Goal: Task Accomplishment & Management: Manage account settings

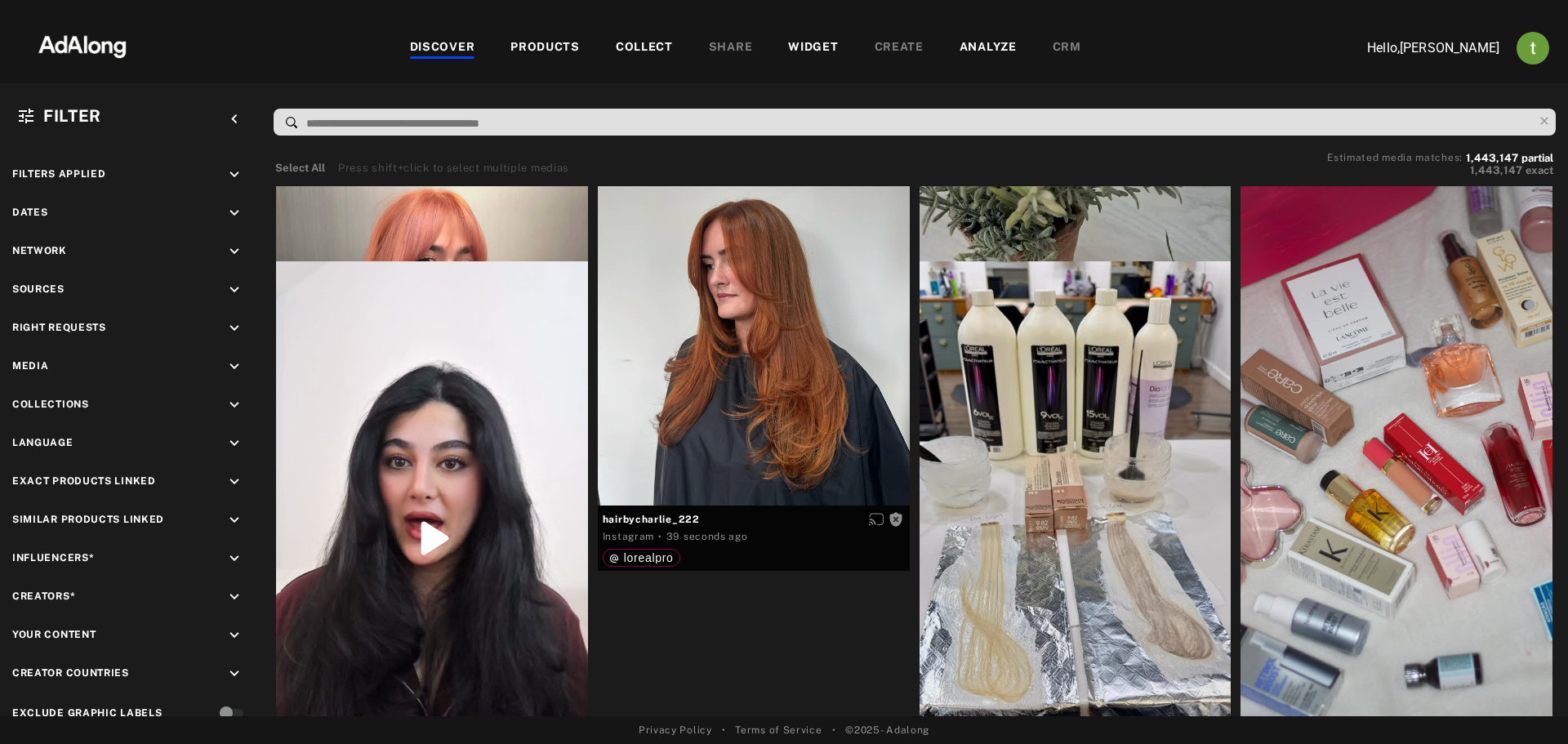
click at [818, 50] on div "WIDGET" at bounding box center [813, 48] width 50 height 20
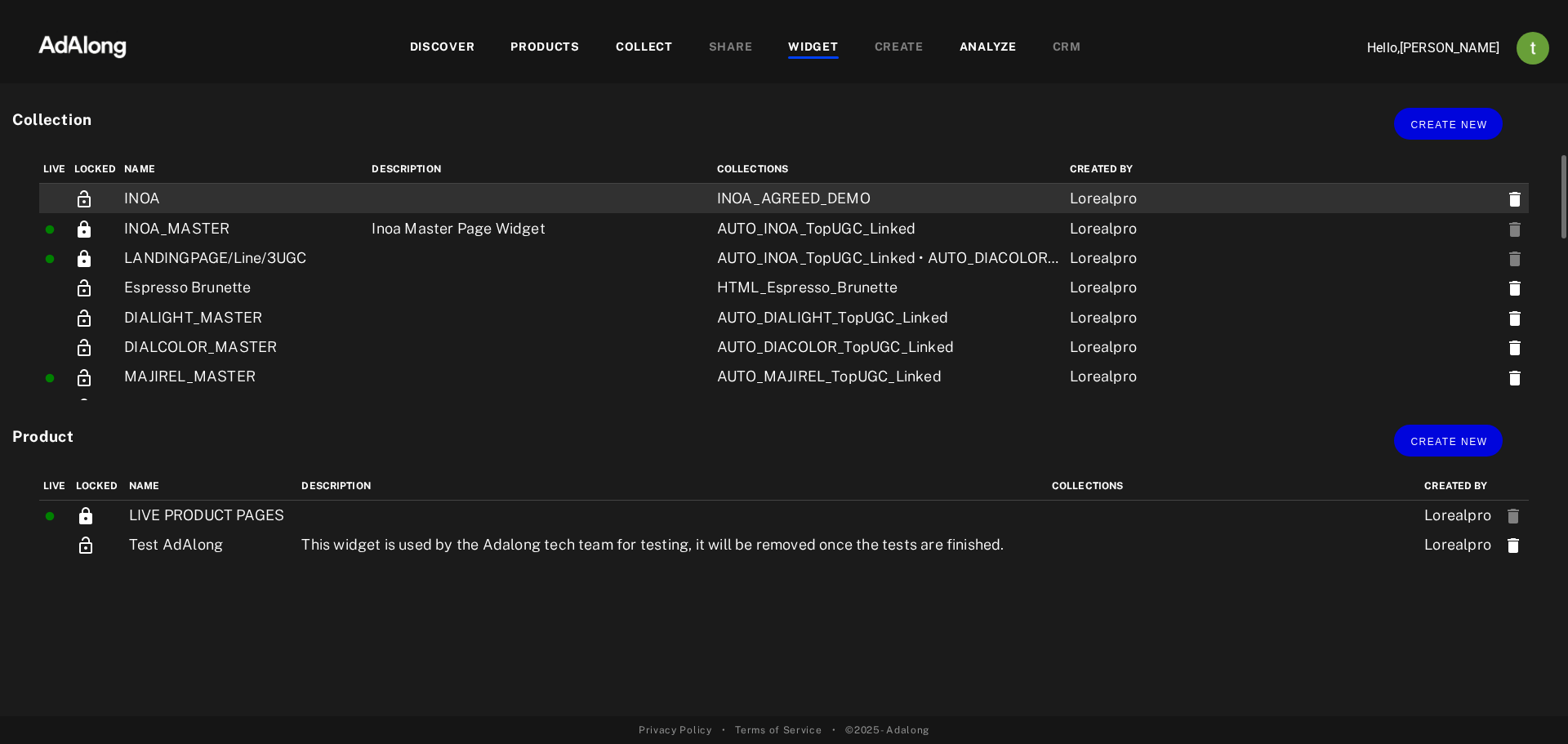
click at [183, 204] on td "INOA" at bounding box center [244, 199] width 247 height 30
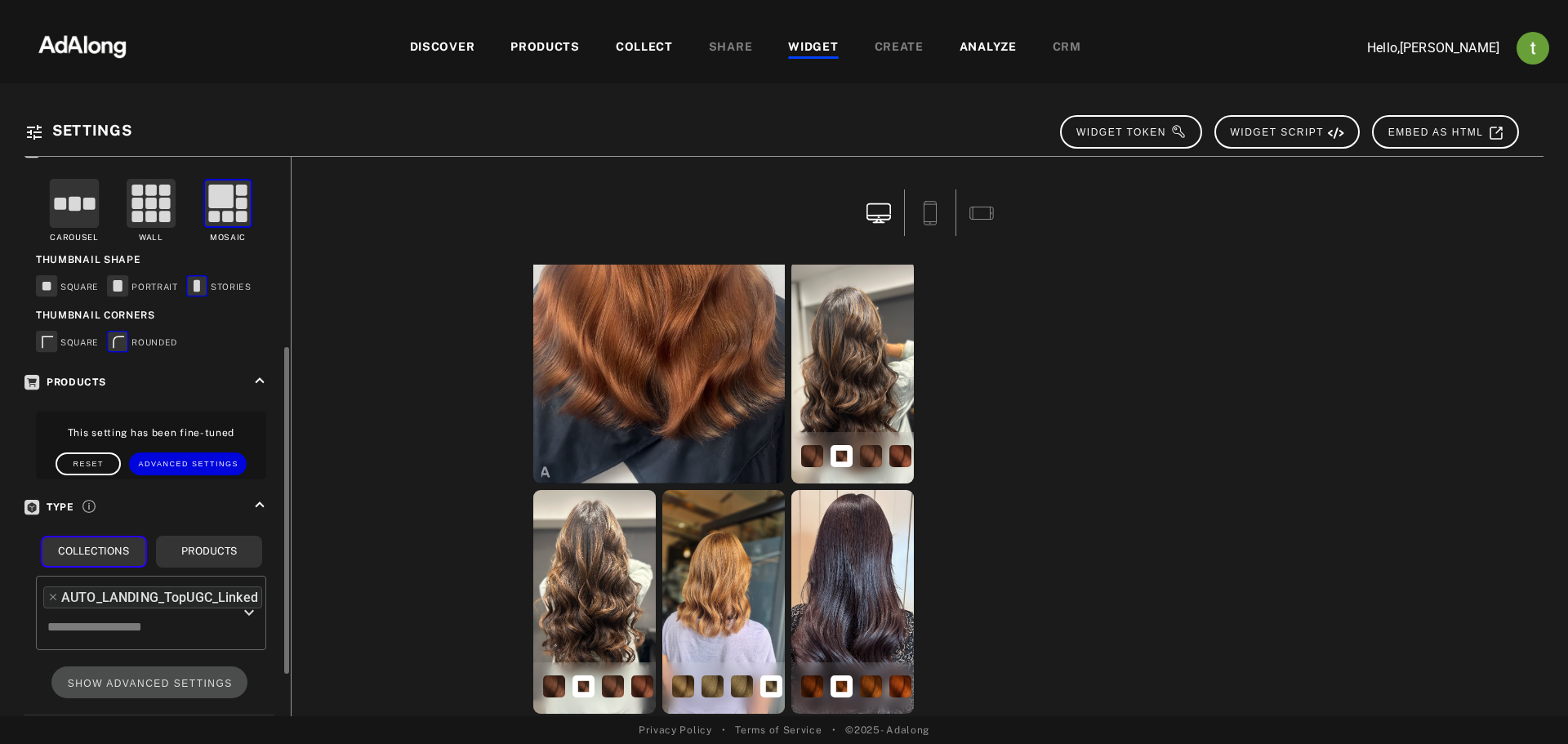
scroll to position [398, 0]
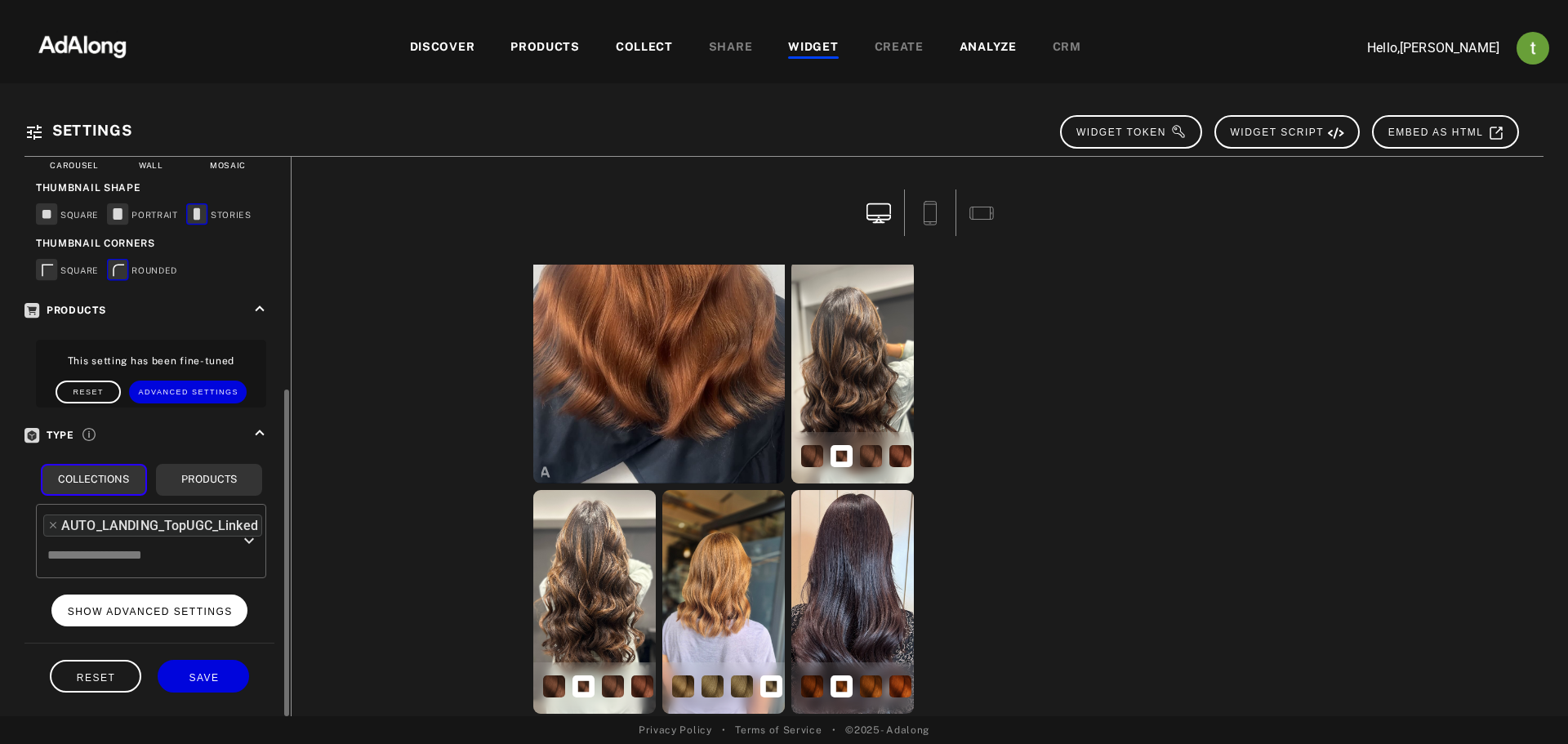
click at [172, 612] on span "SHOW ADVANCED SETTINGS" at bounding box center [150, 611] width 165 height 11
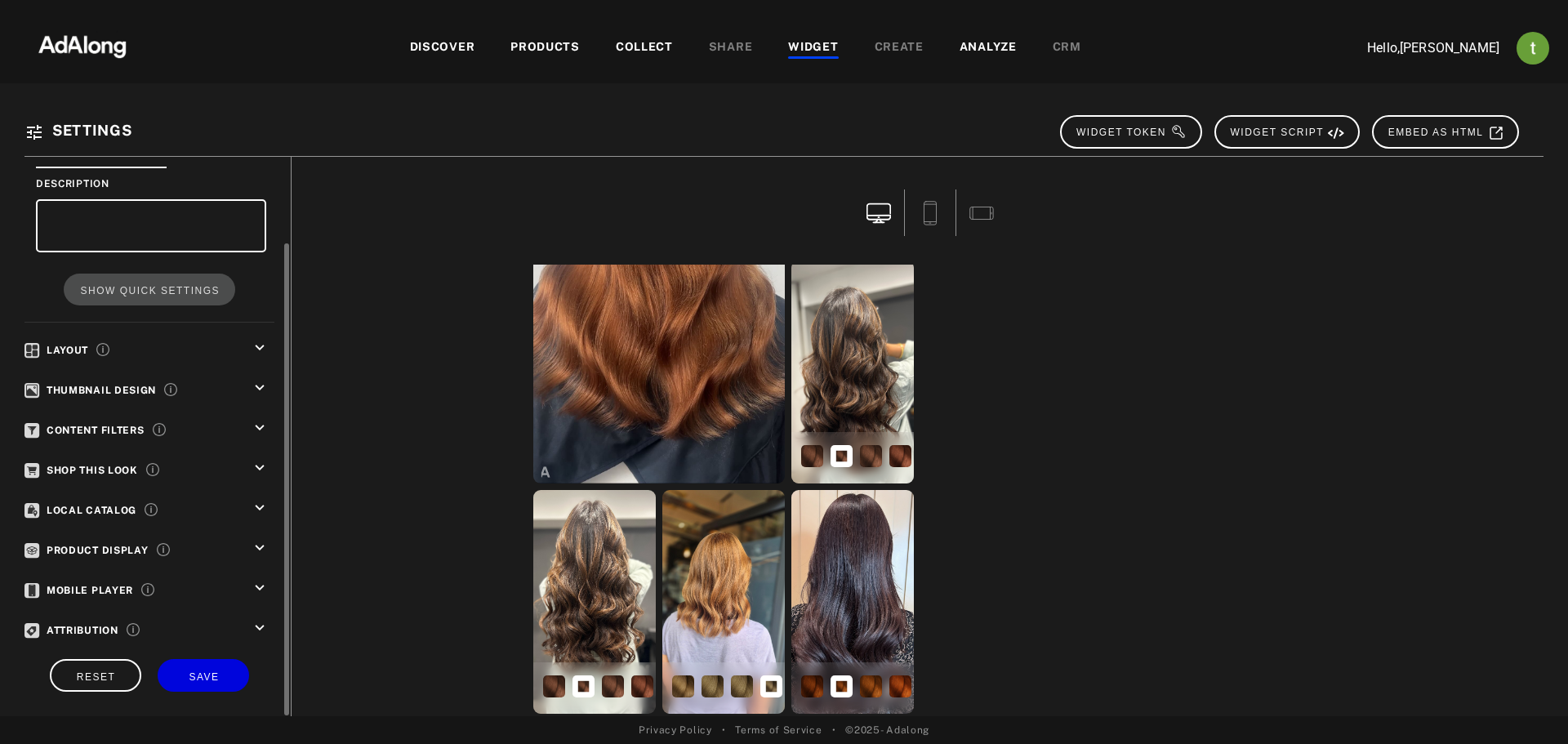
scroll to position [103, 0]
click at [257, 349] on icon "keyboard_arrow_down" at bounding box center [259, 348] width 18 height 18
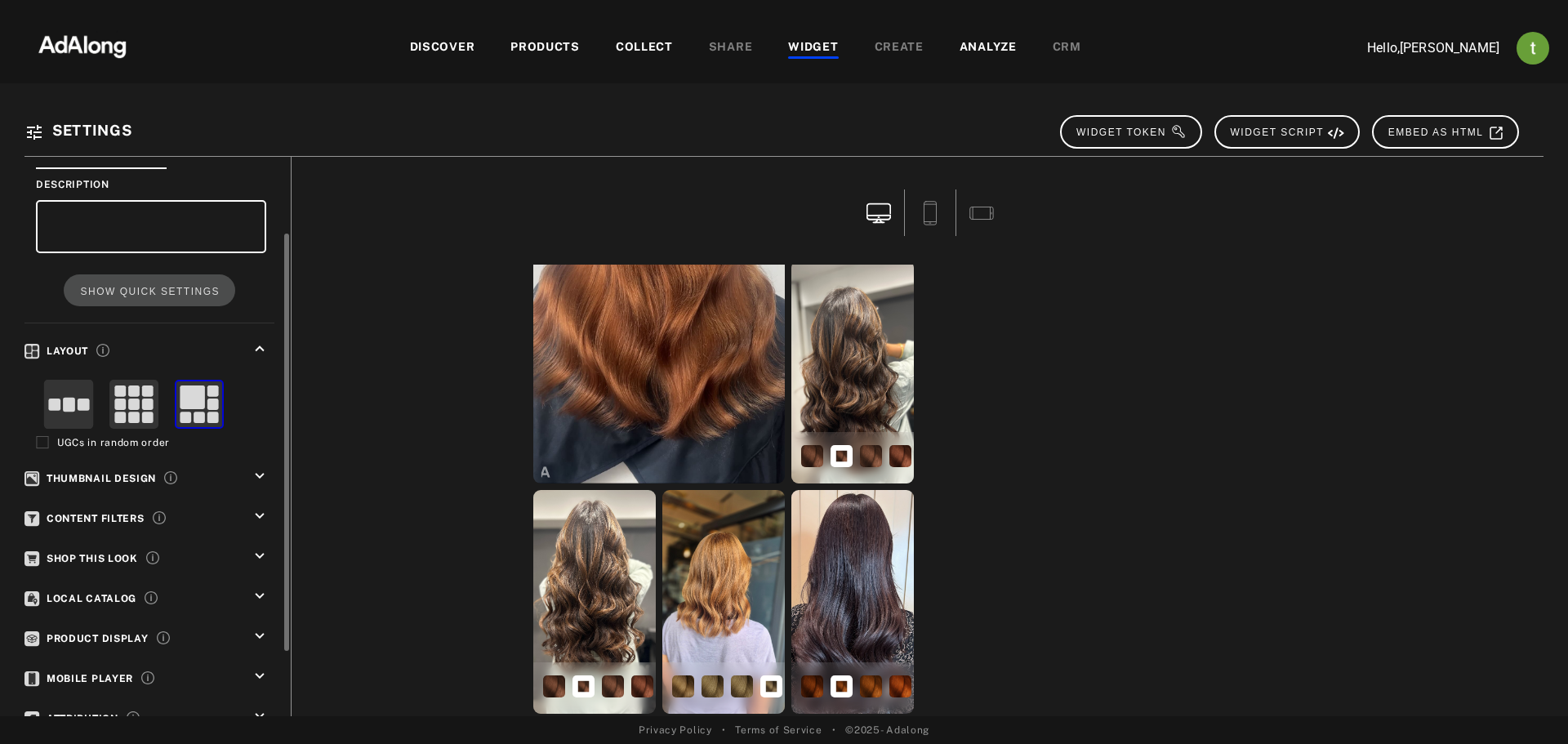
click at [151, 407] on rect at bounding box center [148, 405] width 11 height 11
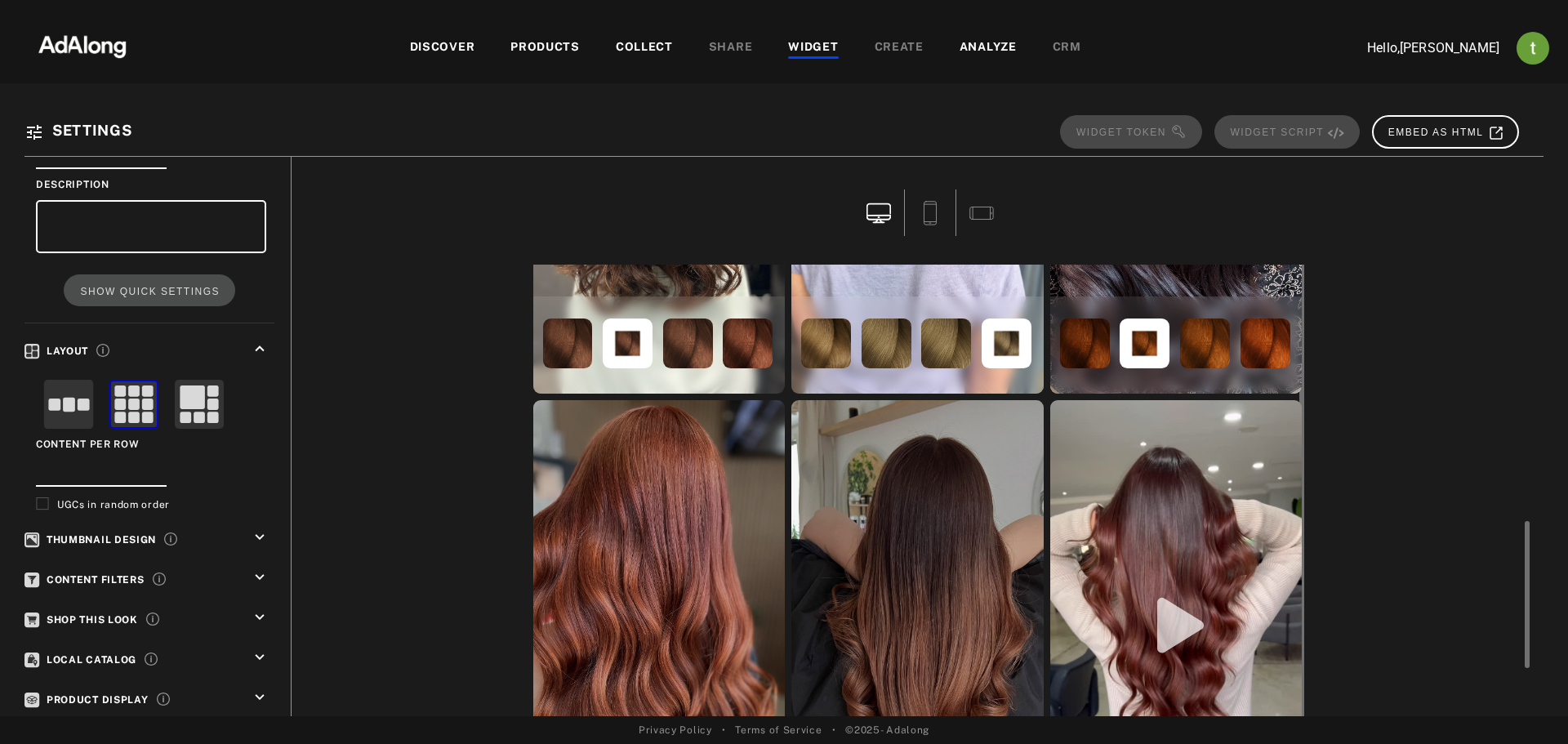
scroll to position [928, 0]
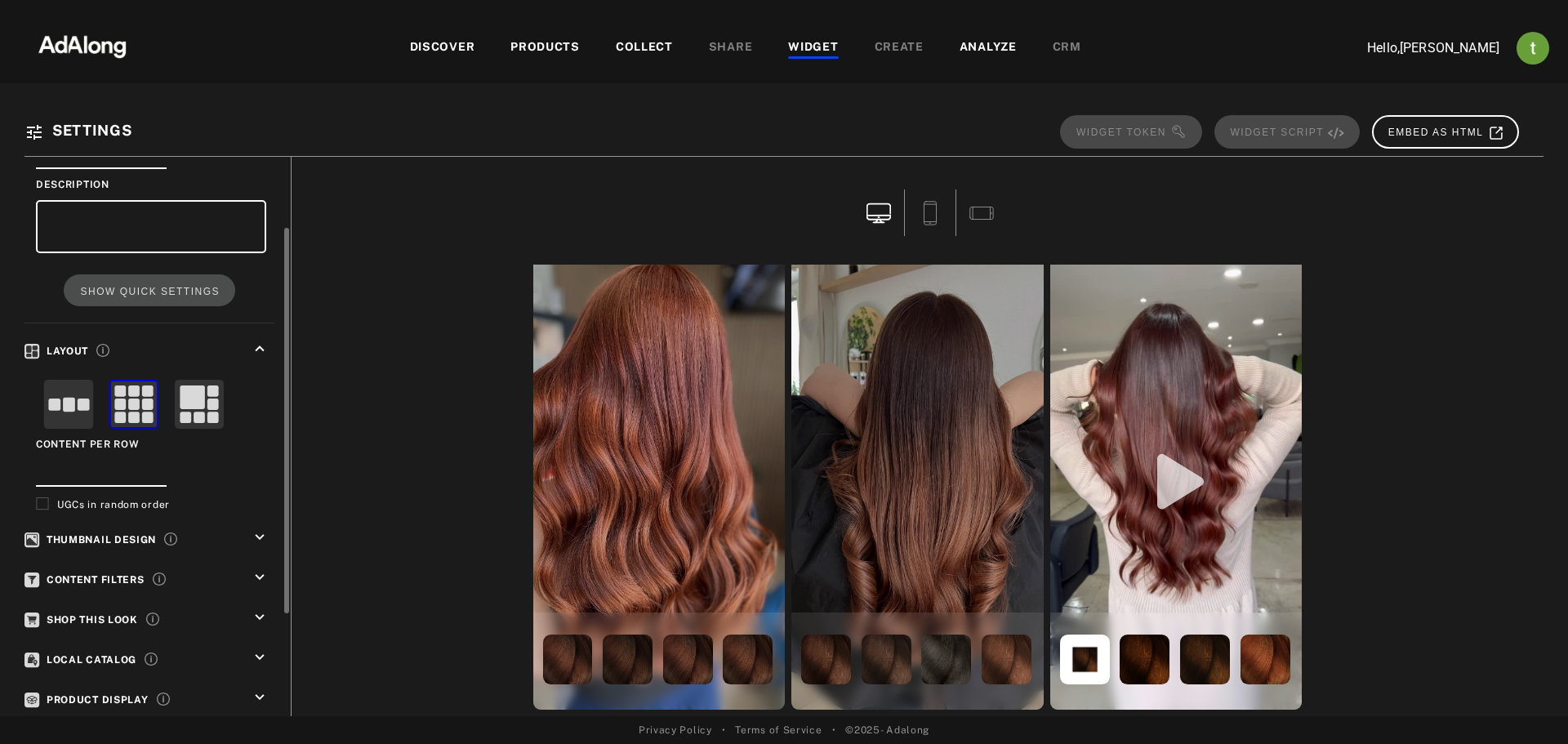
click at [191, 405] on rect at bounding box center [192, 396] width 24 height 23
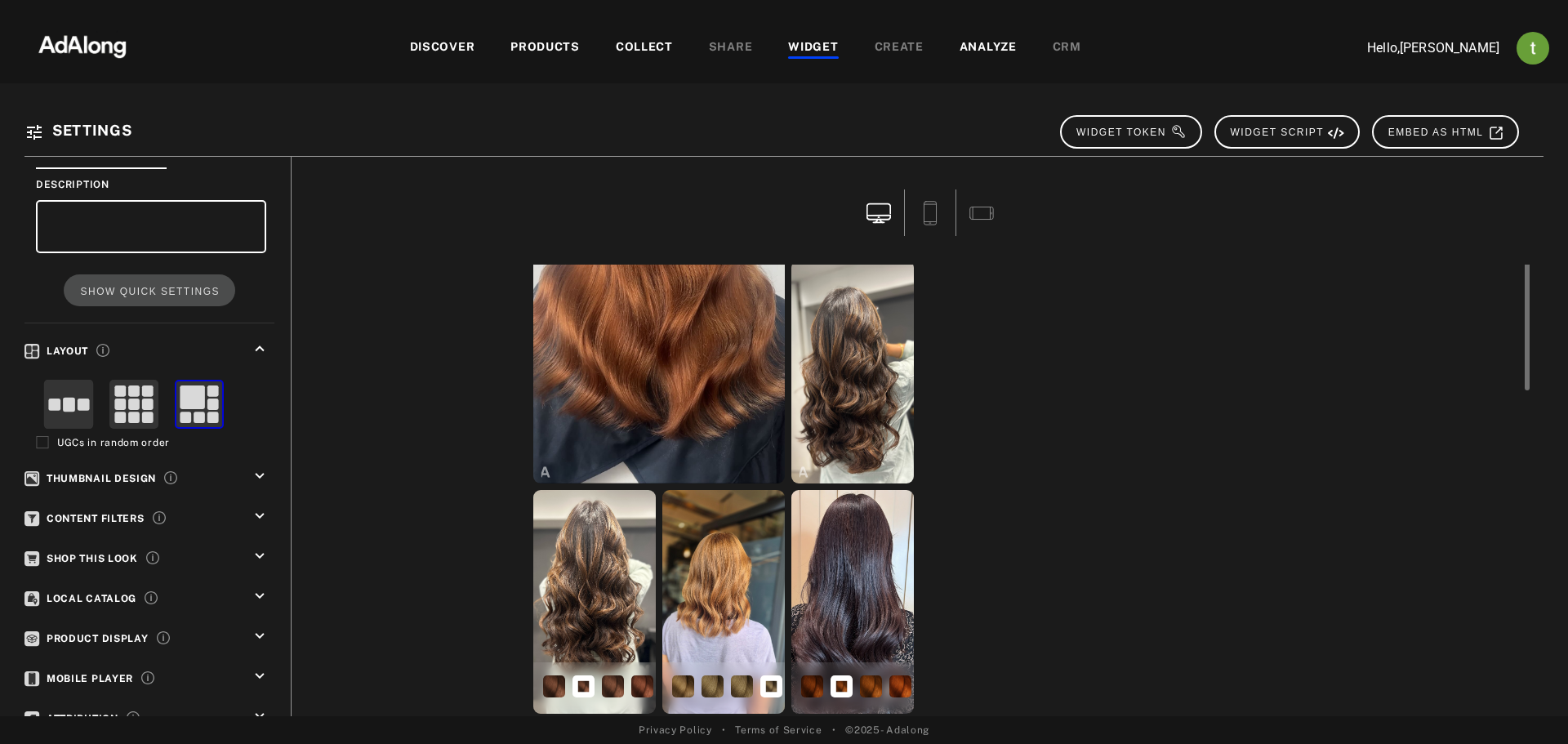
scroll to position [0, 0]
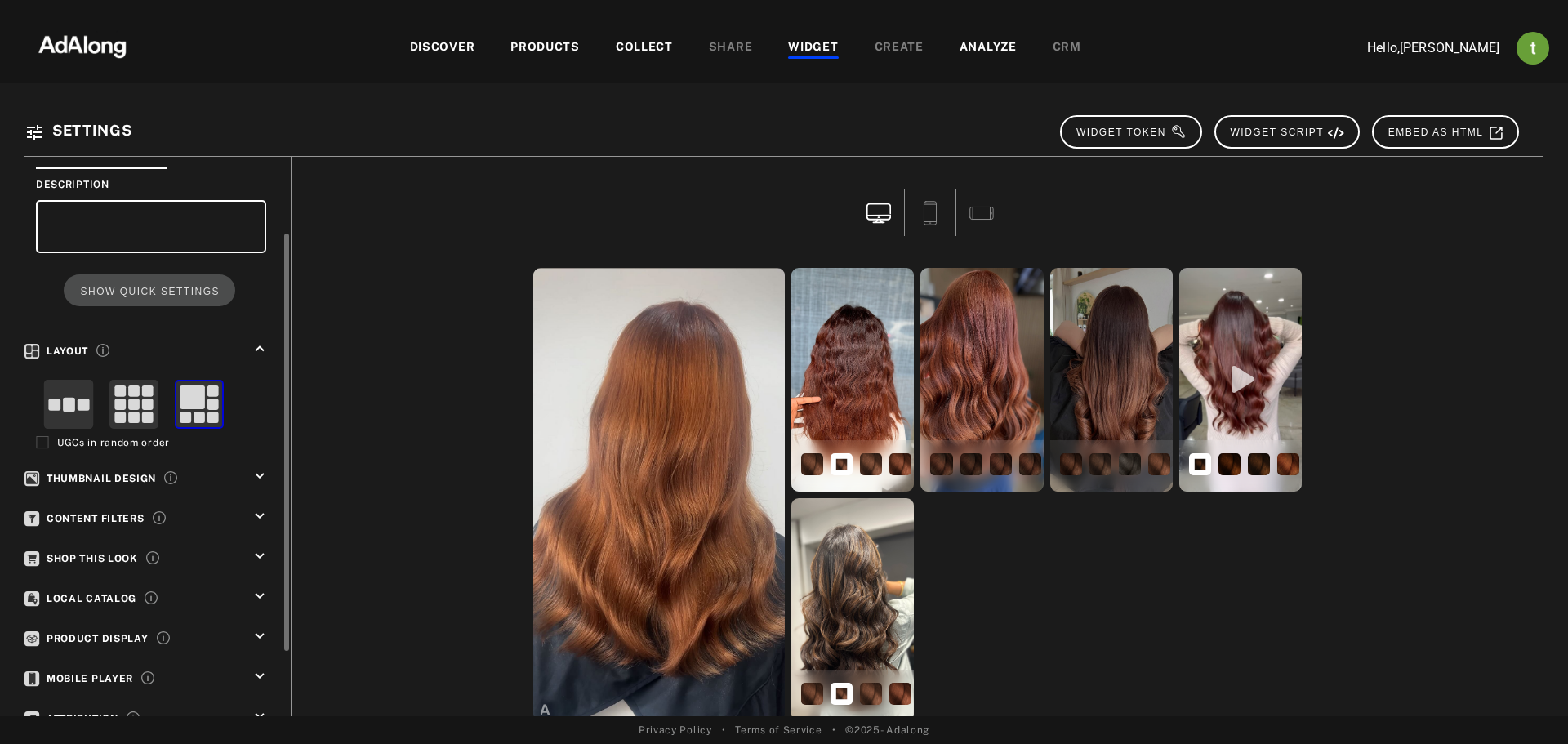
click at [256, 476] on icon "keyboard_arrow_down" at bounding box center [259, 475] width 18 height 18
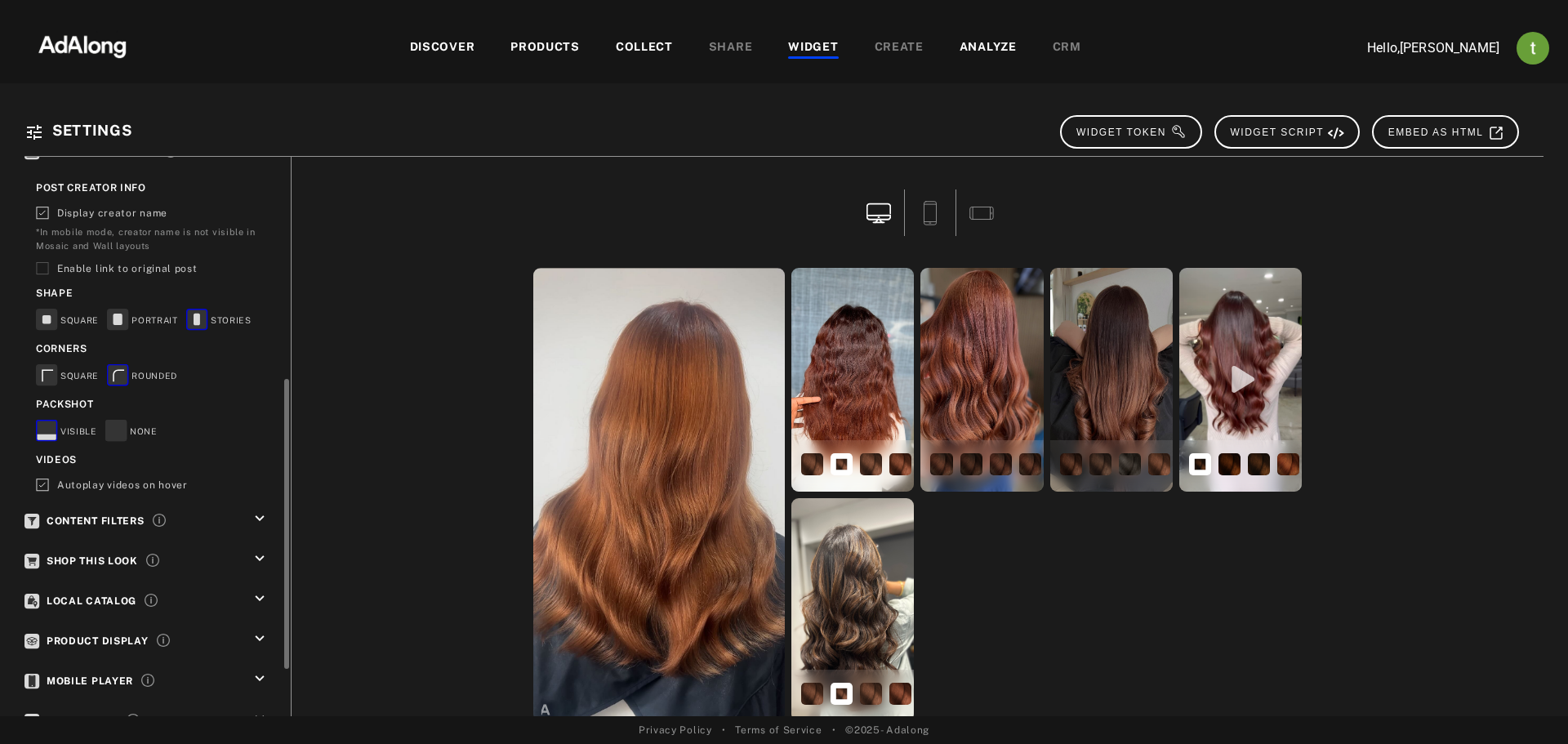
scroll to position [185, 0]
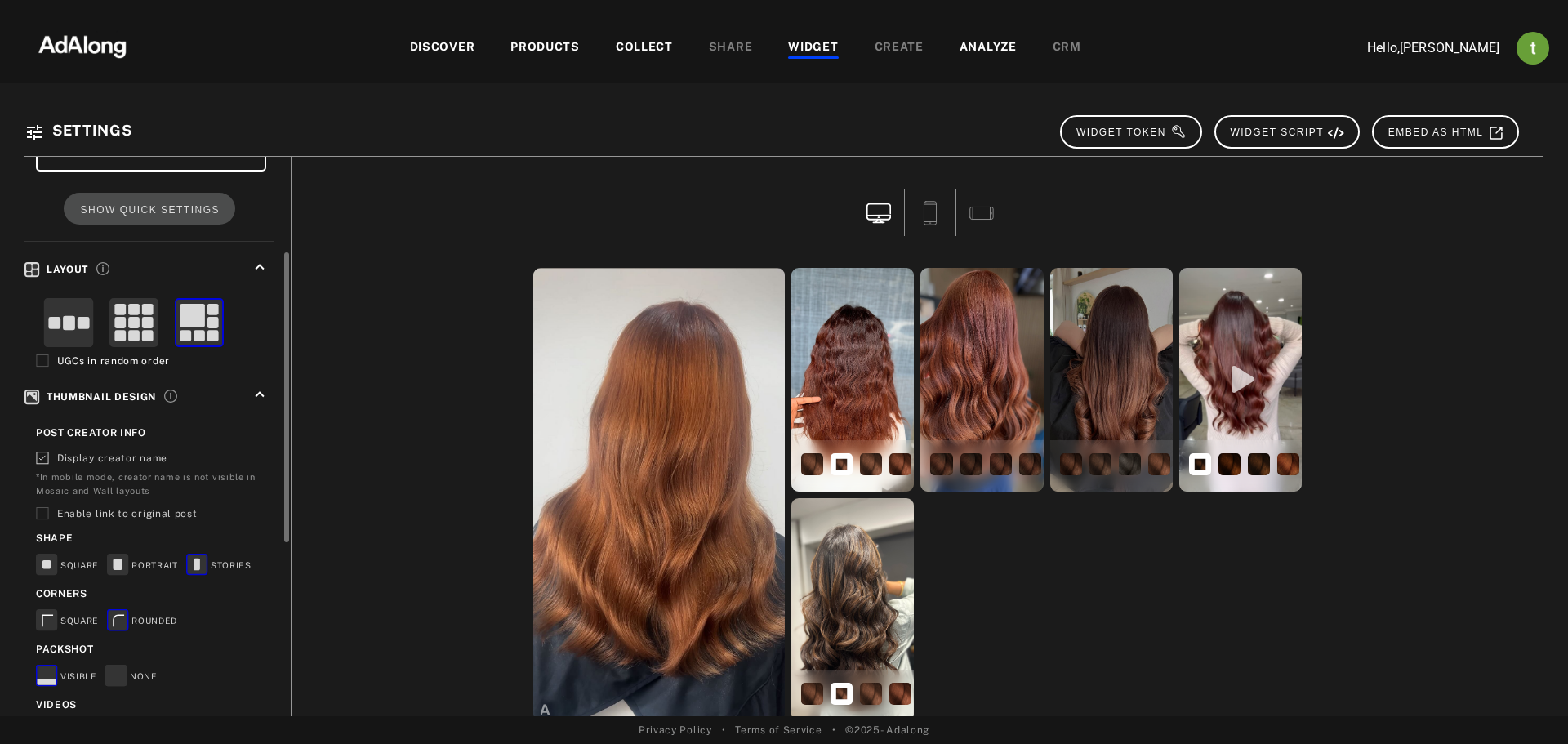
click at [142, 364] on span "UGCs in random order" at bounding box center [113, 362] width 112 height 11
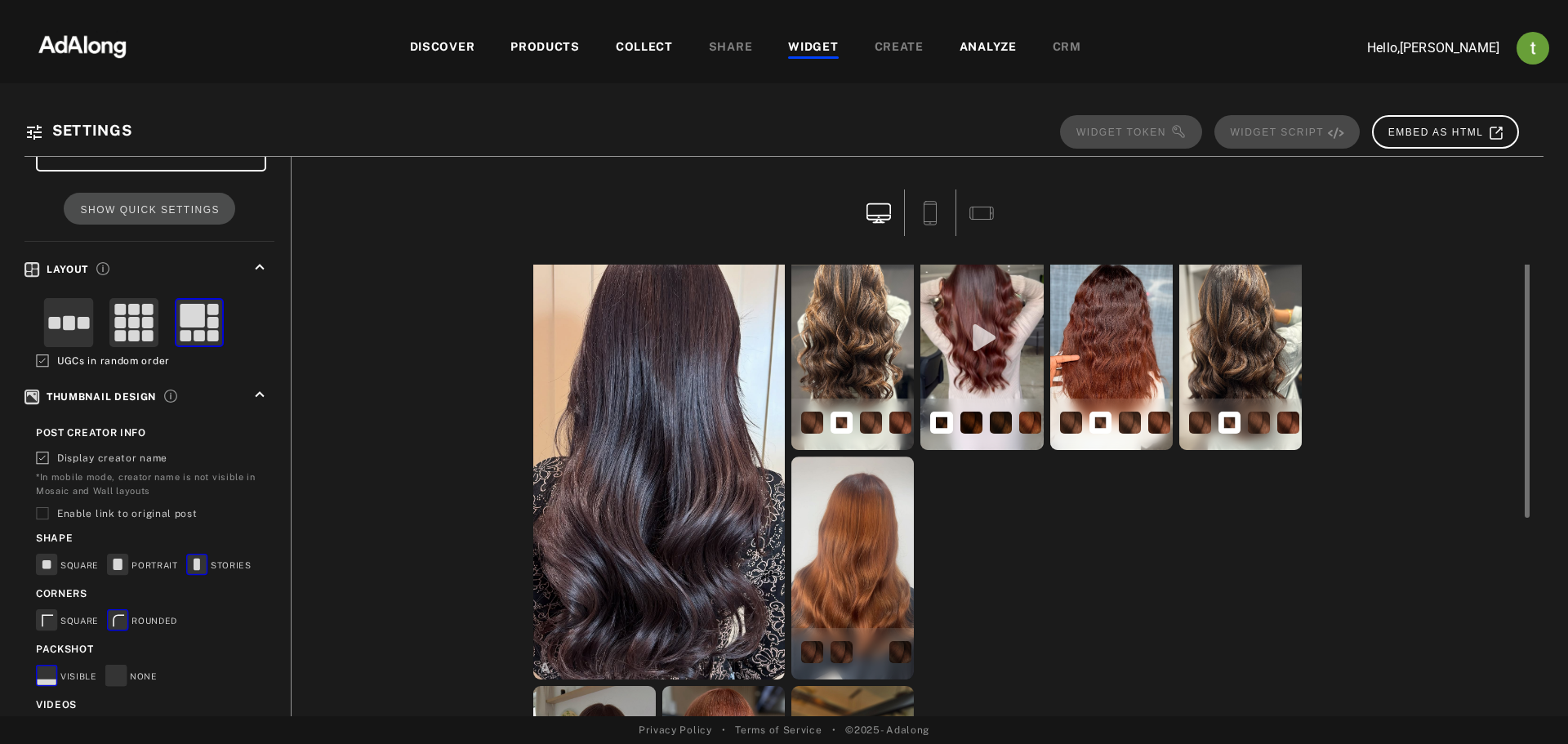
scroll to position [0, 0]
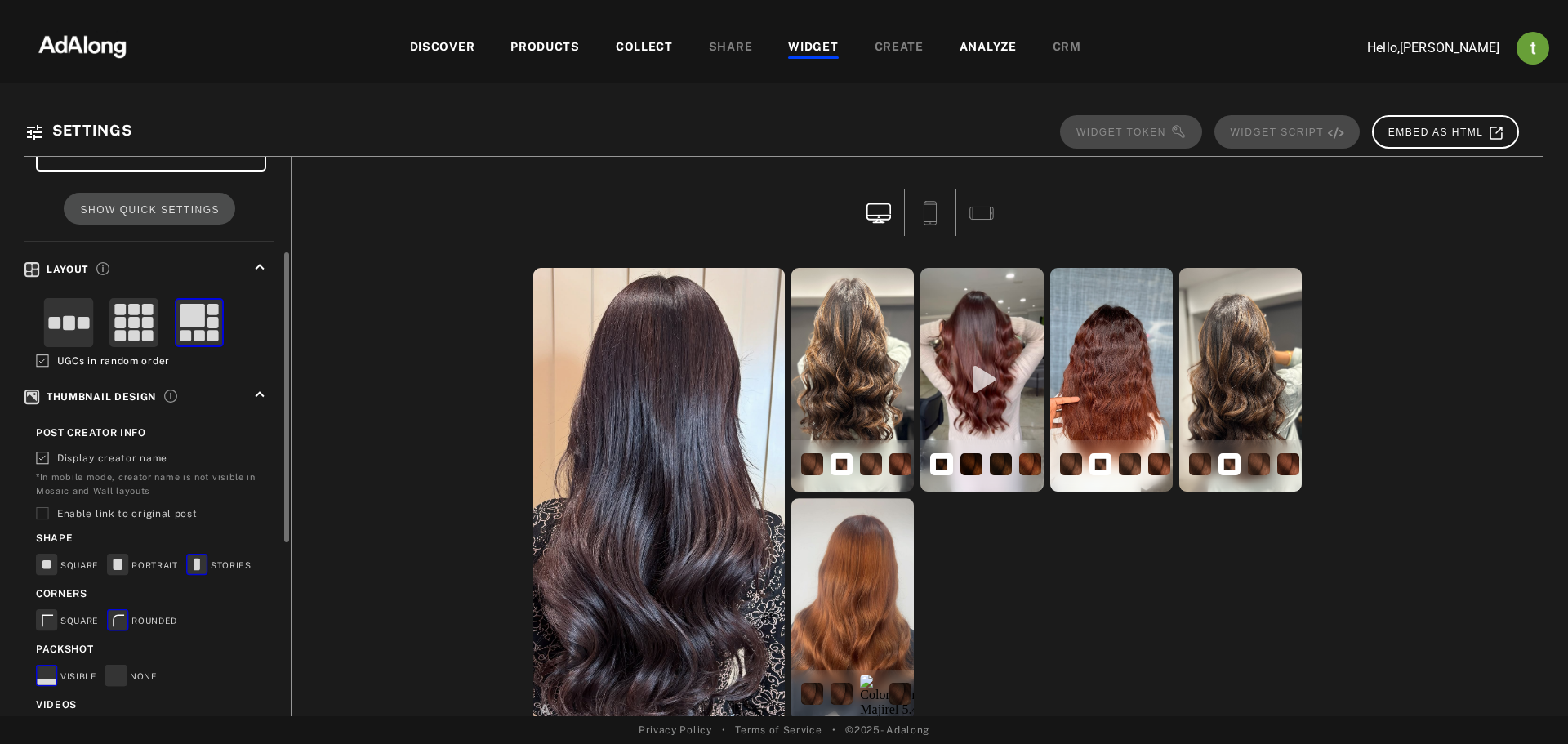
click at [95, 358] on span "UGCs in random order" at bounding box center [113, 362] width 112 height 11
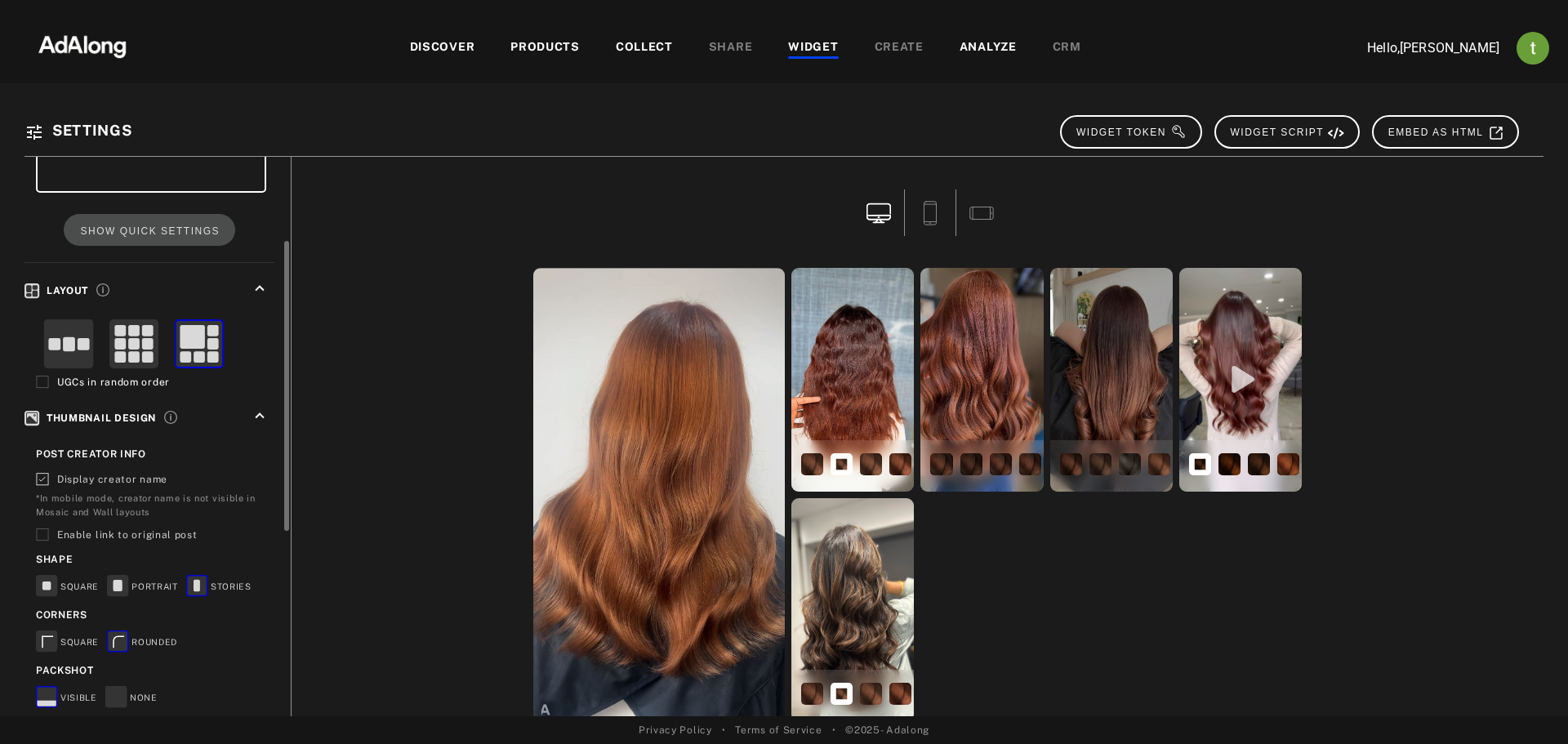
scroll to position [490, 0]
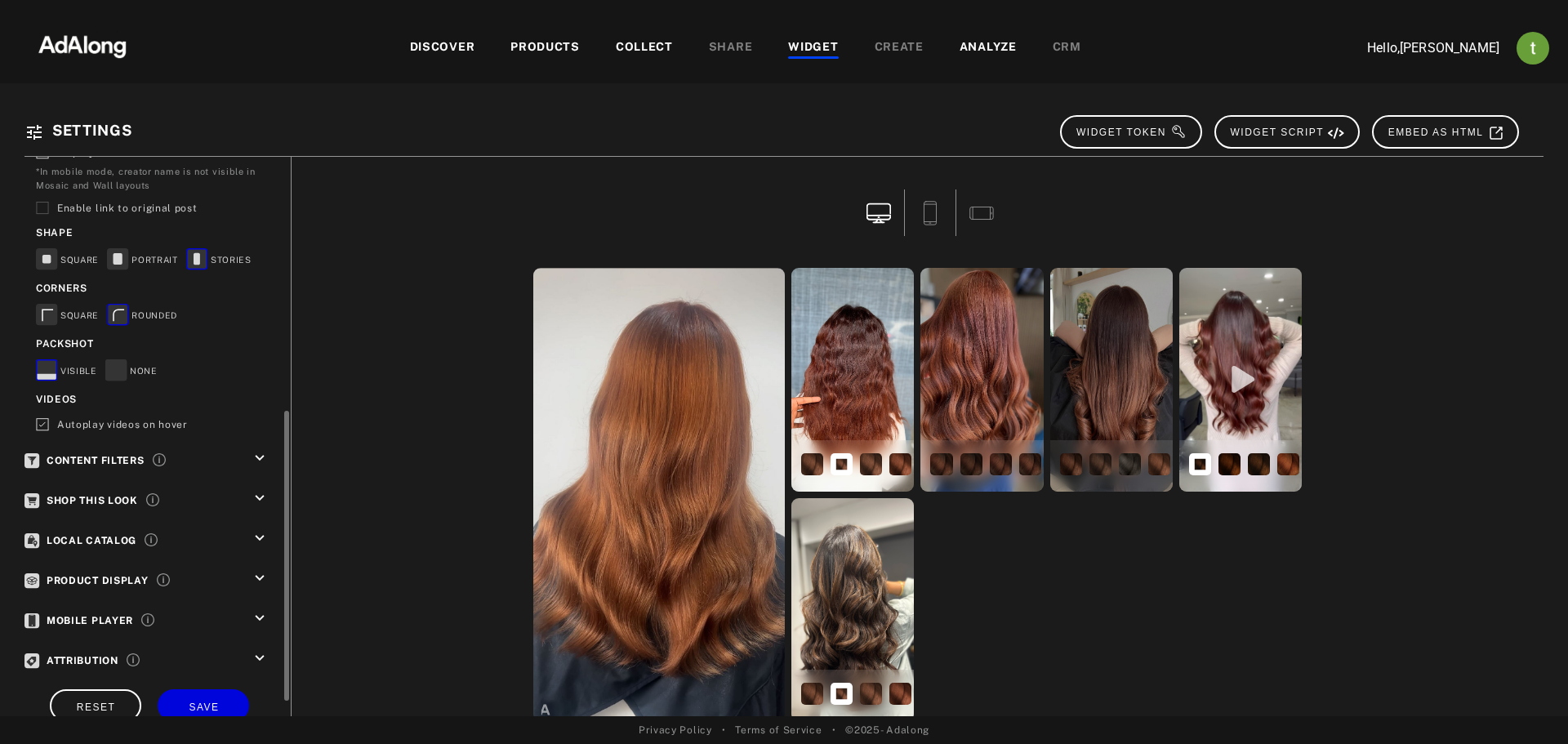
click at [258, 456] on icon "keyboard_arrow_down" at bounding box center [259, 457] width 18 height 18
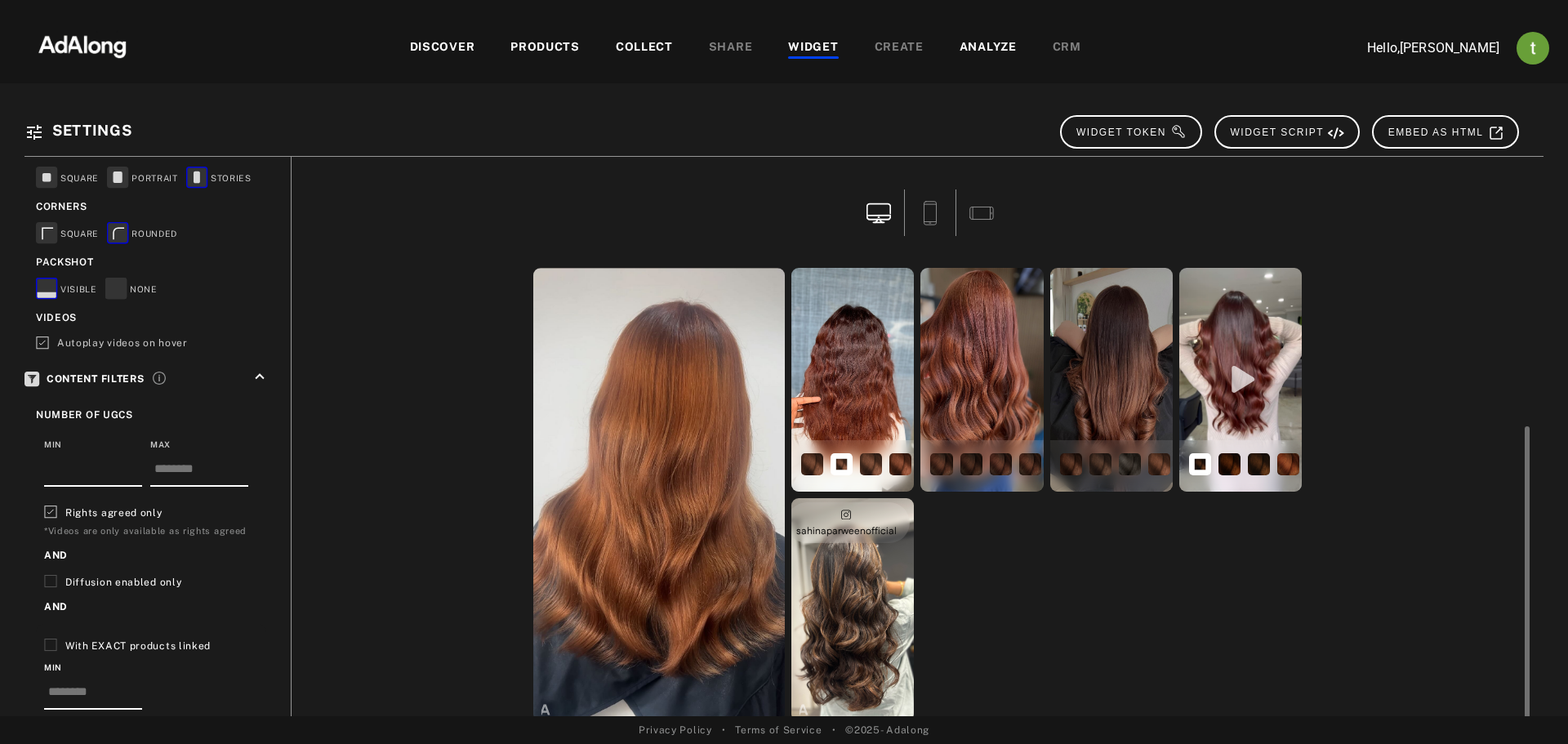
scroll to position [98, 0]
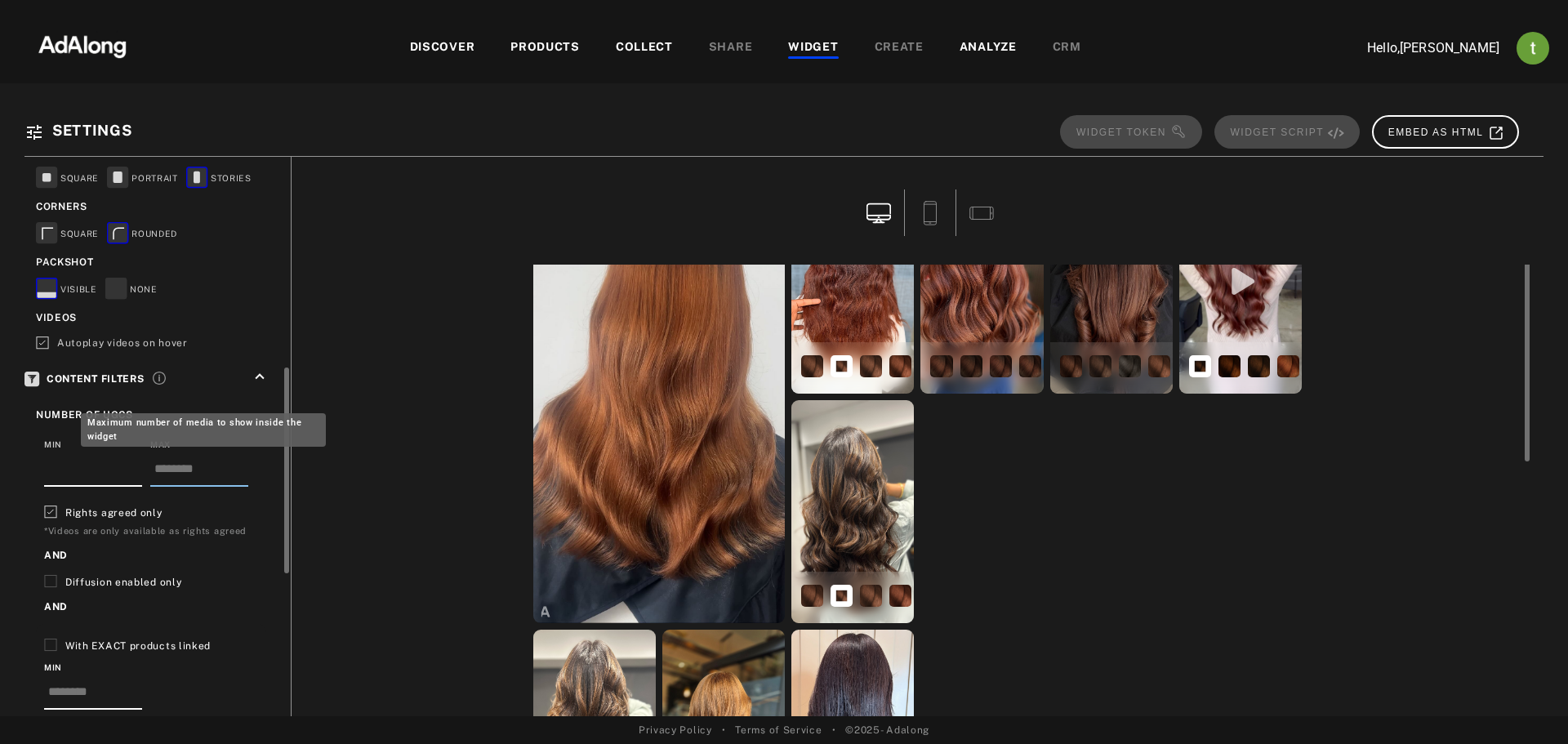
click at [233, 465] on input "**" at bounding box center [199, 472] width 98 height 27
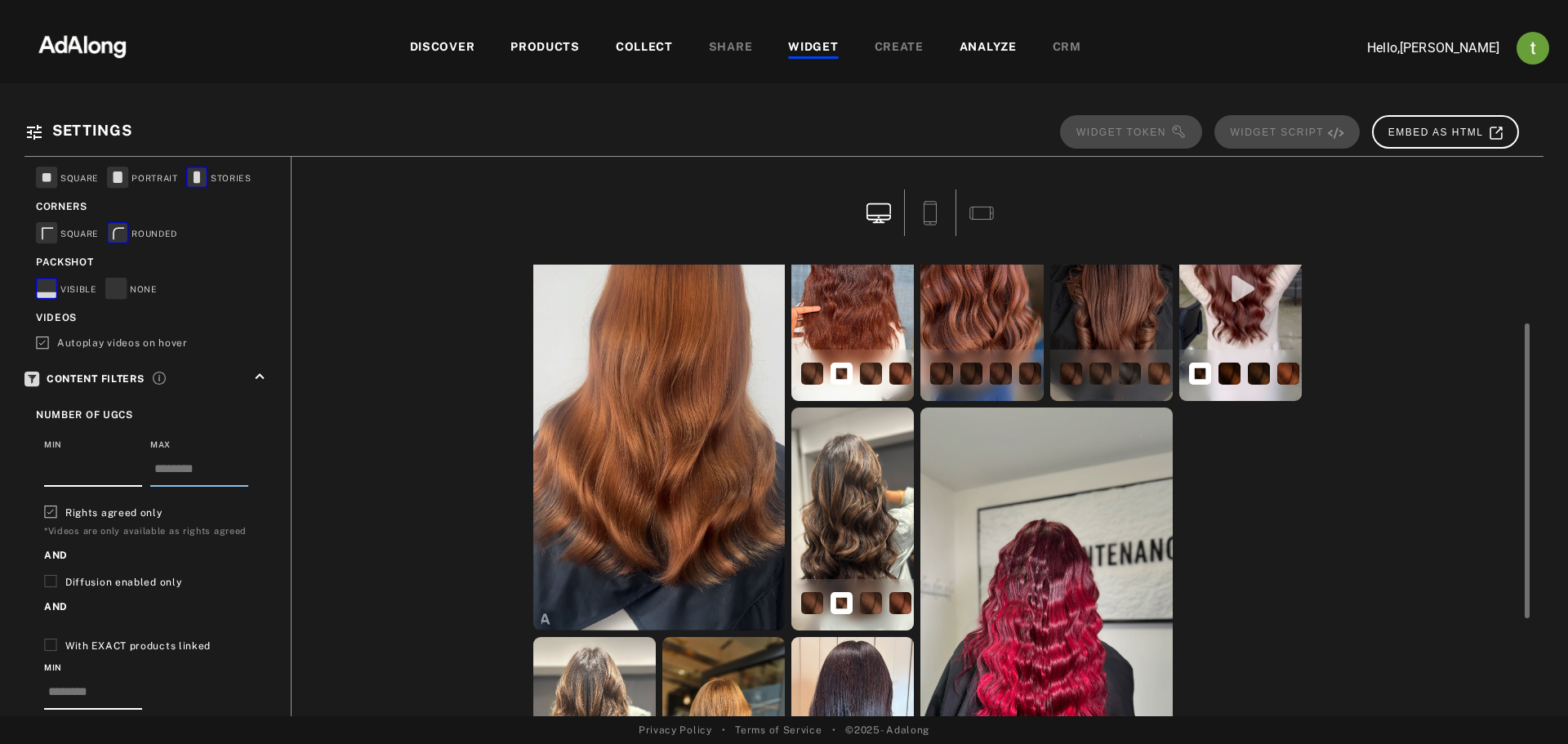
scroll to position [41, 0]
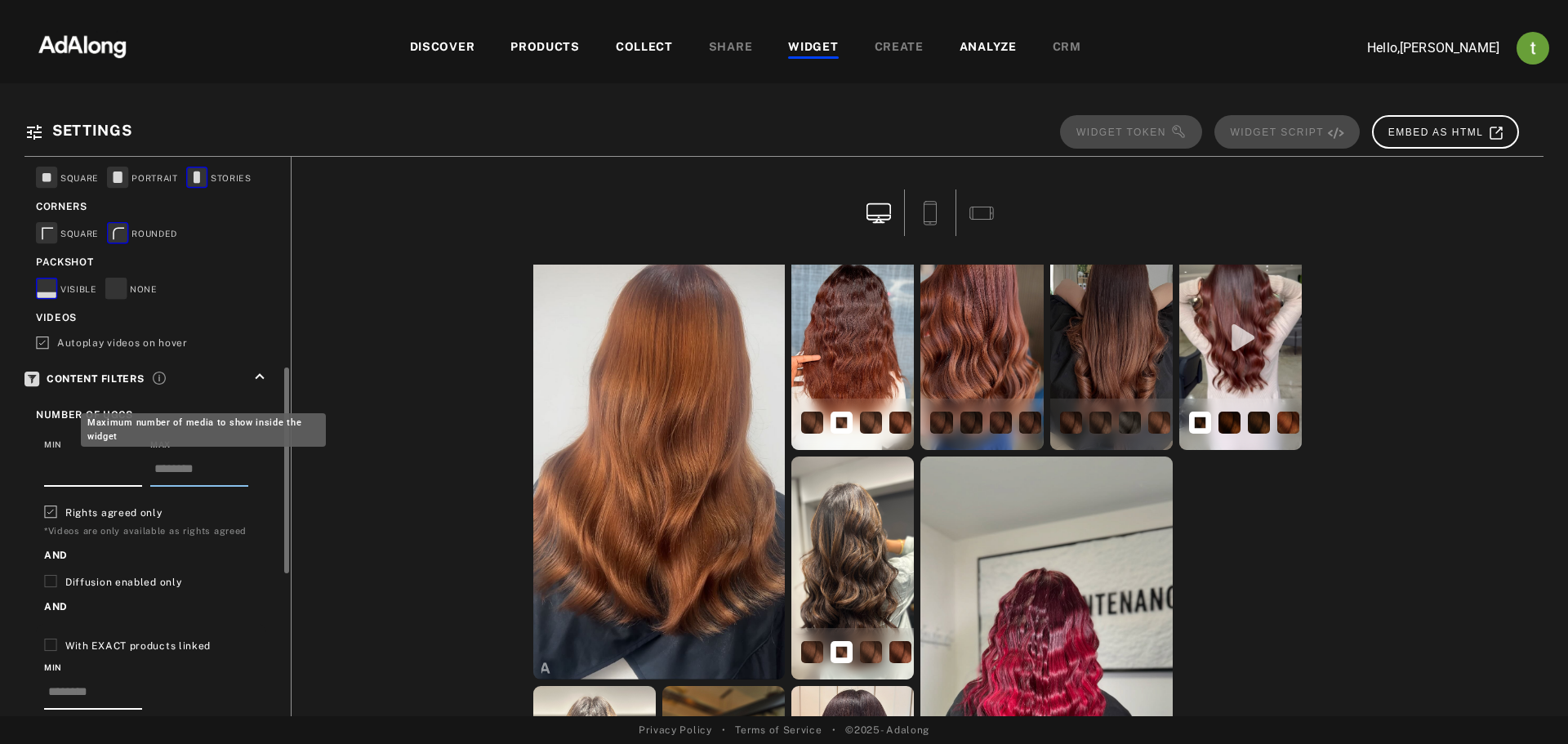
click at [234, 472] on input "*" at bounding box center [199, 472] width 98 height 27
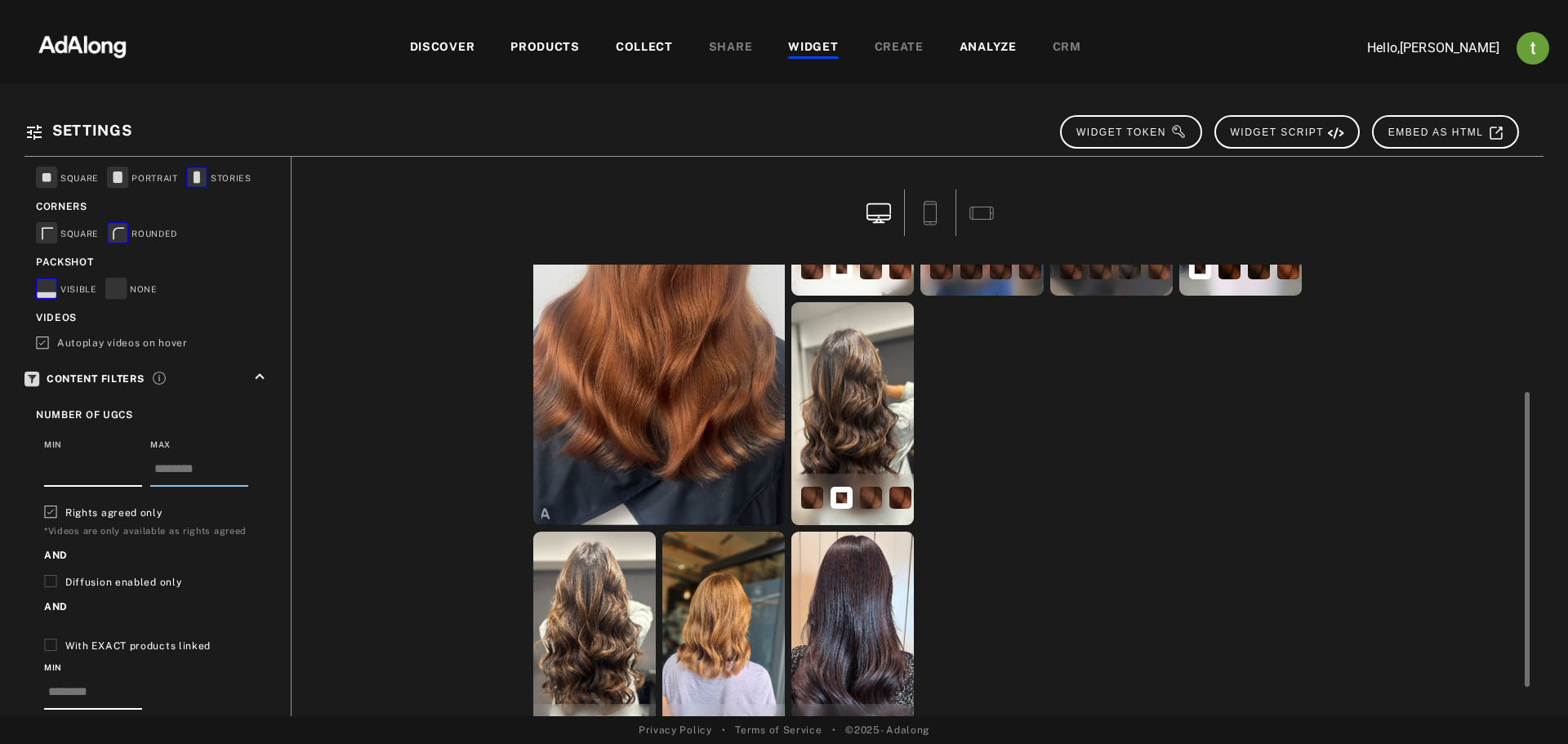
scroll to position [238, 0]
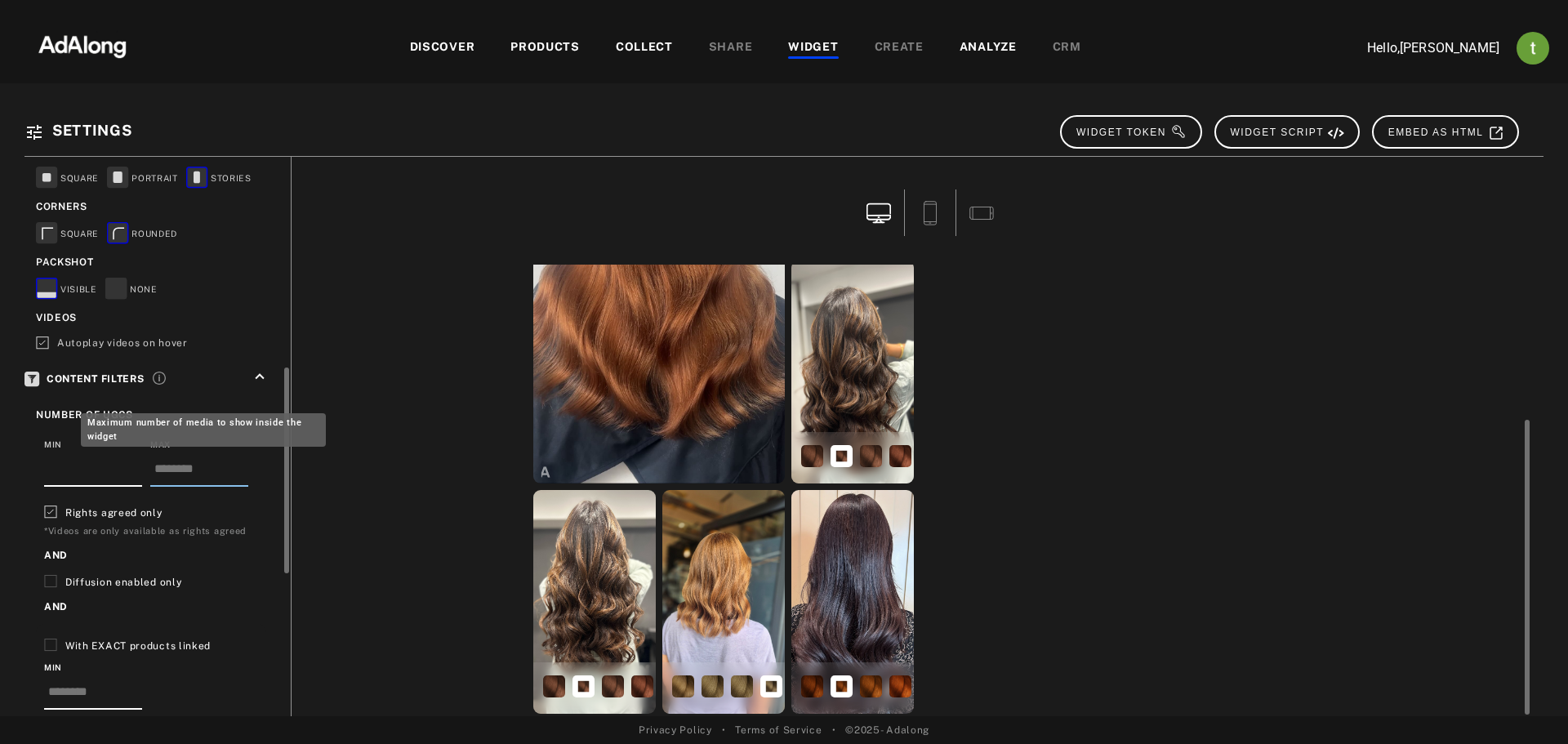
click at [240, 471] on input "*" at bounding box center [199, 472] width 98 height 27
click at [239, 474] on input "*" at bounding box center [199, 472] width 98 height 27
click at [241, 474] on input "*" at bounding box center [199, 472] width 98 height 27
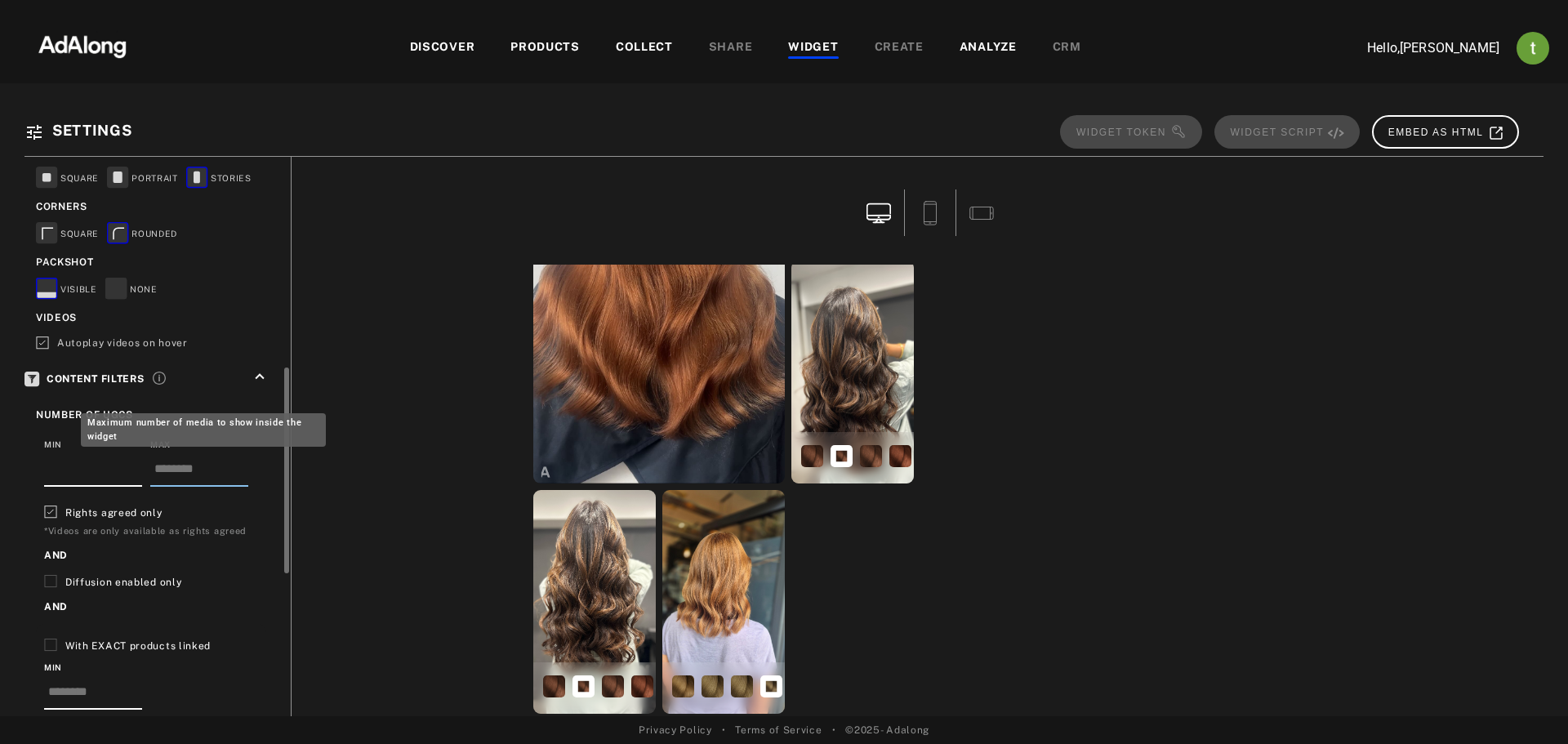
click at [237, 463] on input "*" at bounding box center [199, 472] width 98 height 27
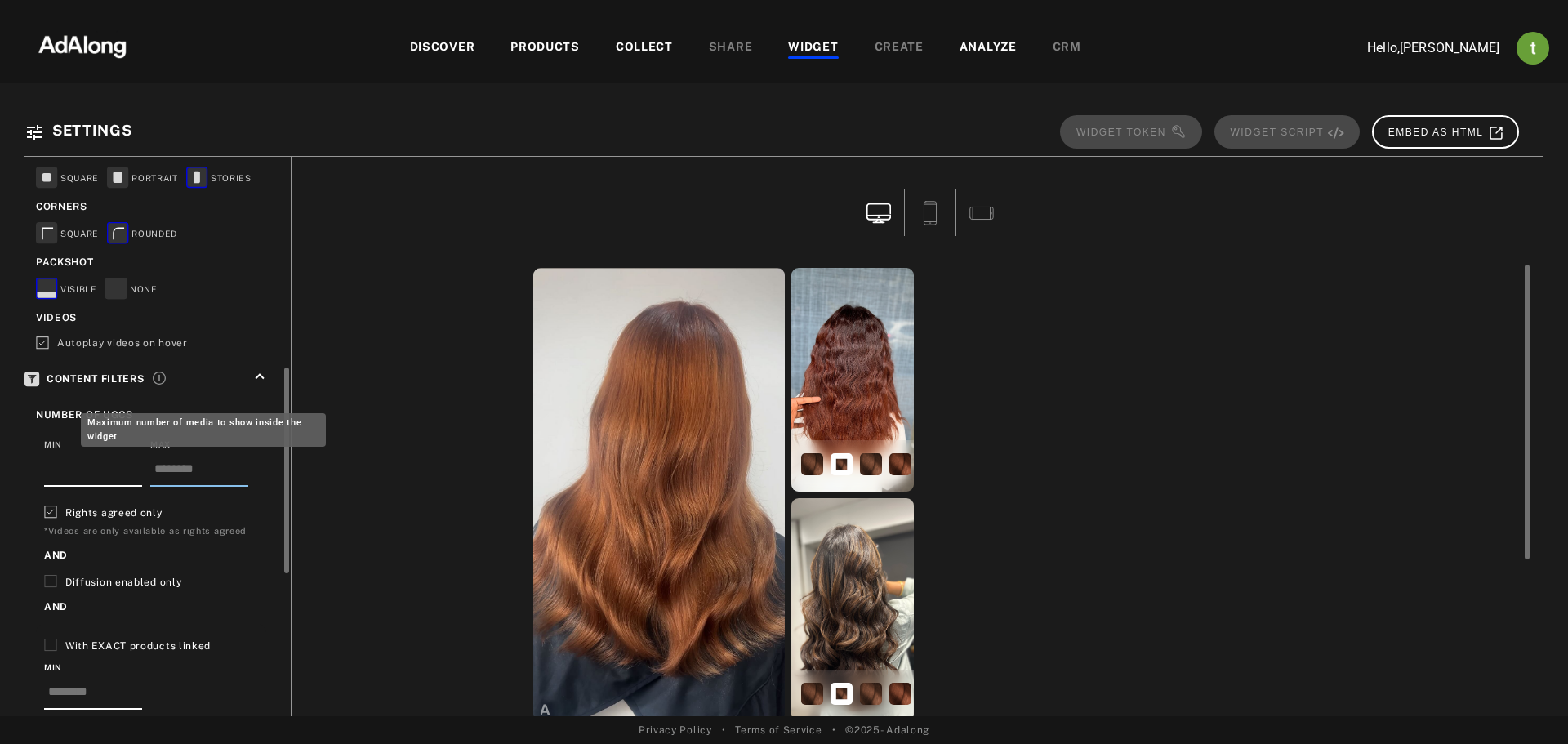
click at [237, 463] on input "*" at bounding box center [199, 472] width 98 height 27
click at [238, 463] on input "*" at bounding box center [199, 472] width 98 height 27
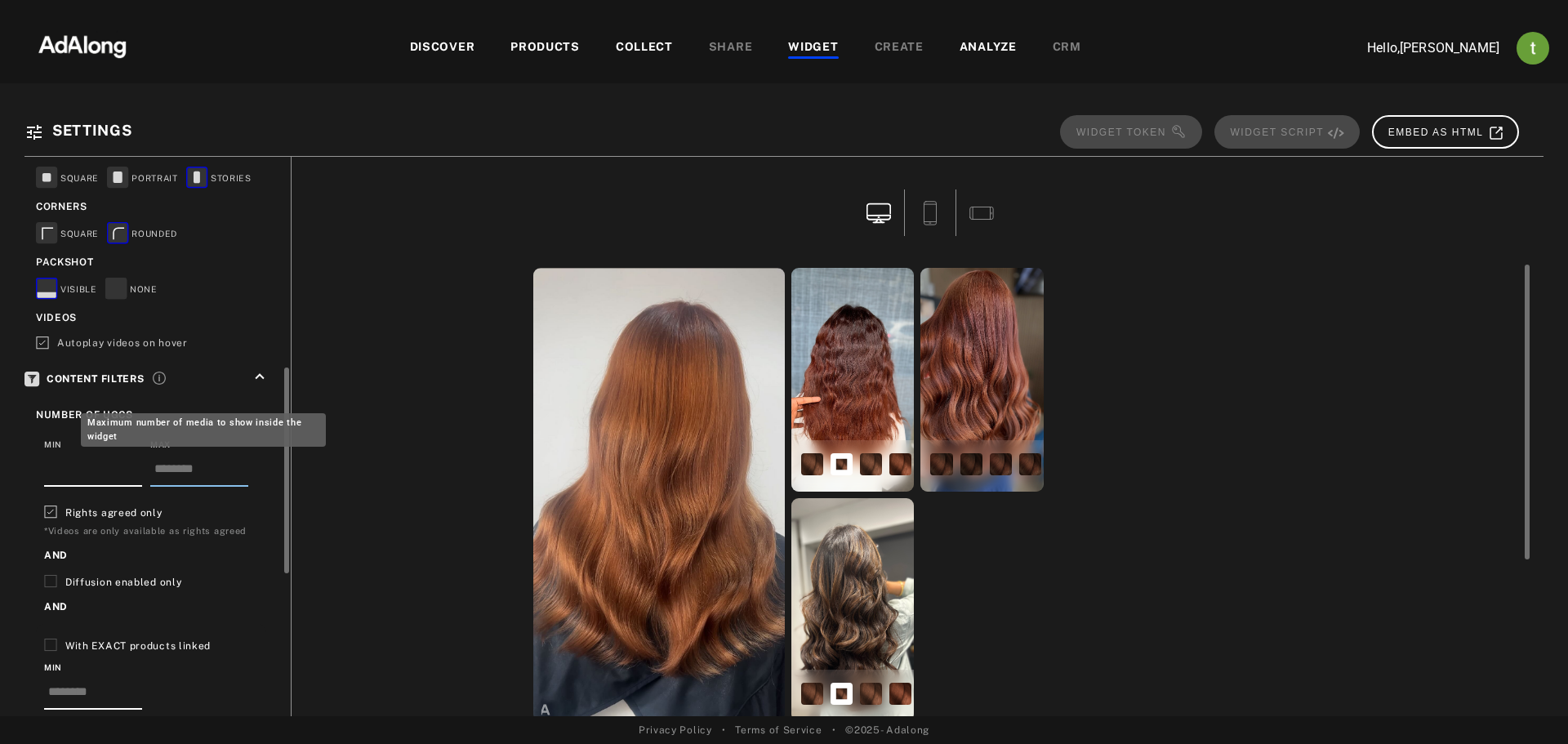
click at [238, 463] on input "**" at bounding box center [199, 472] width 98 height 27
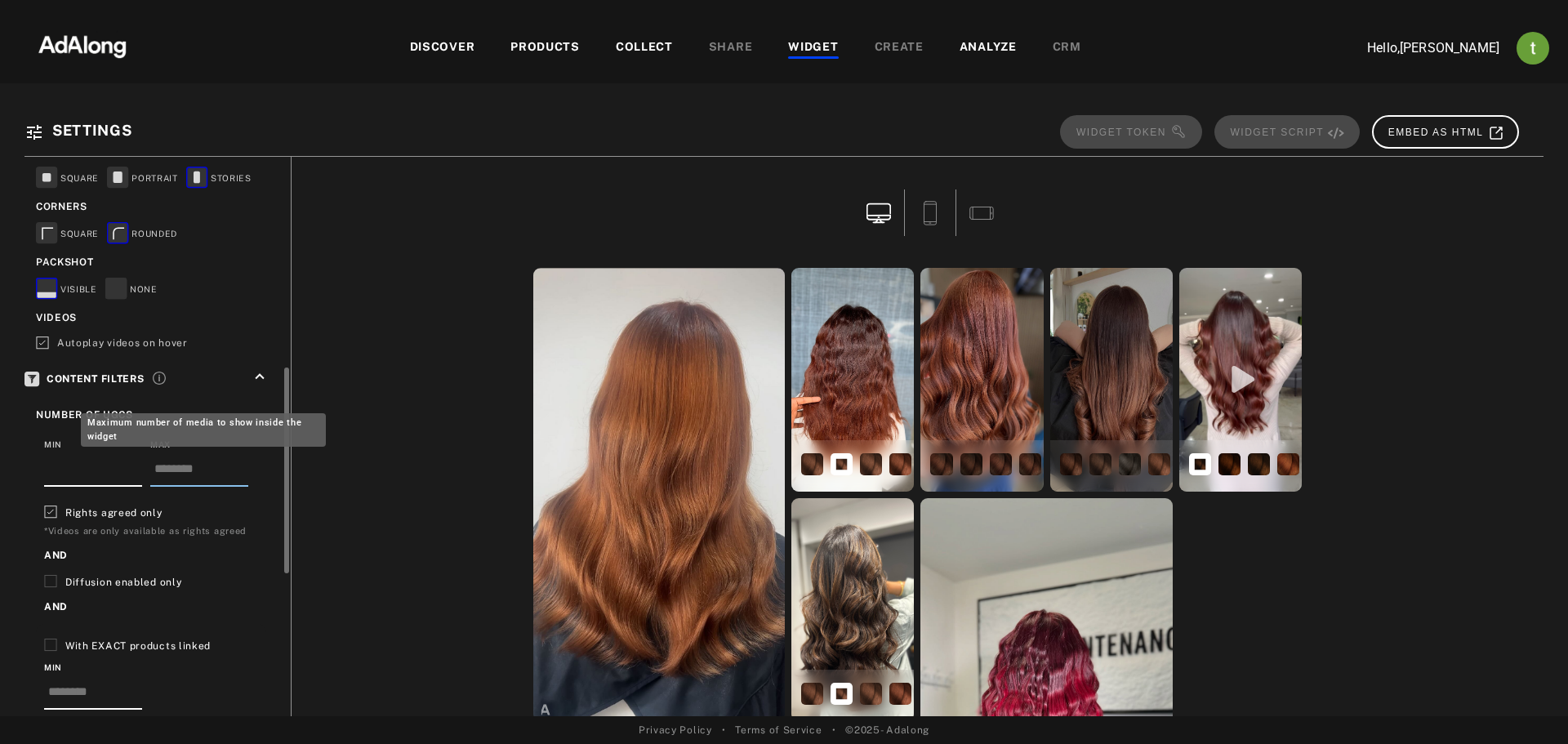
click at [238, 462] on input "**" at bounding box center [199, 472] width 98 height 27
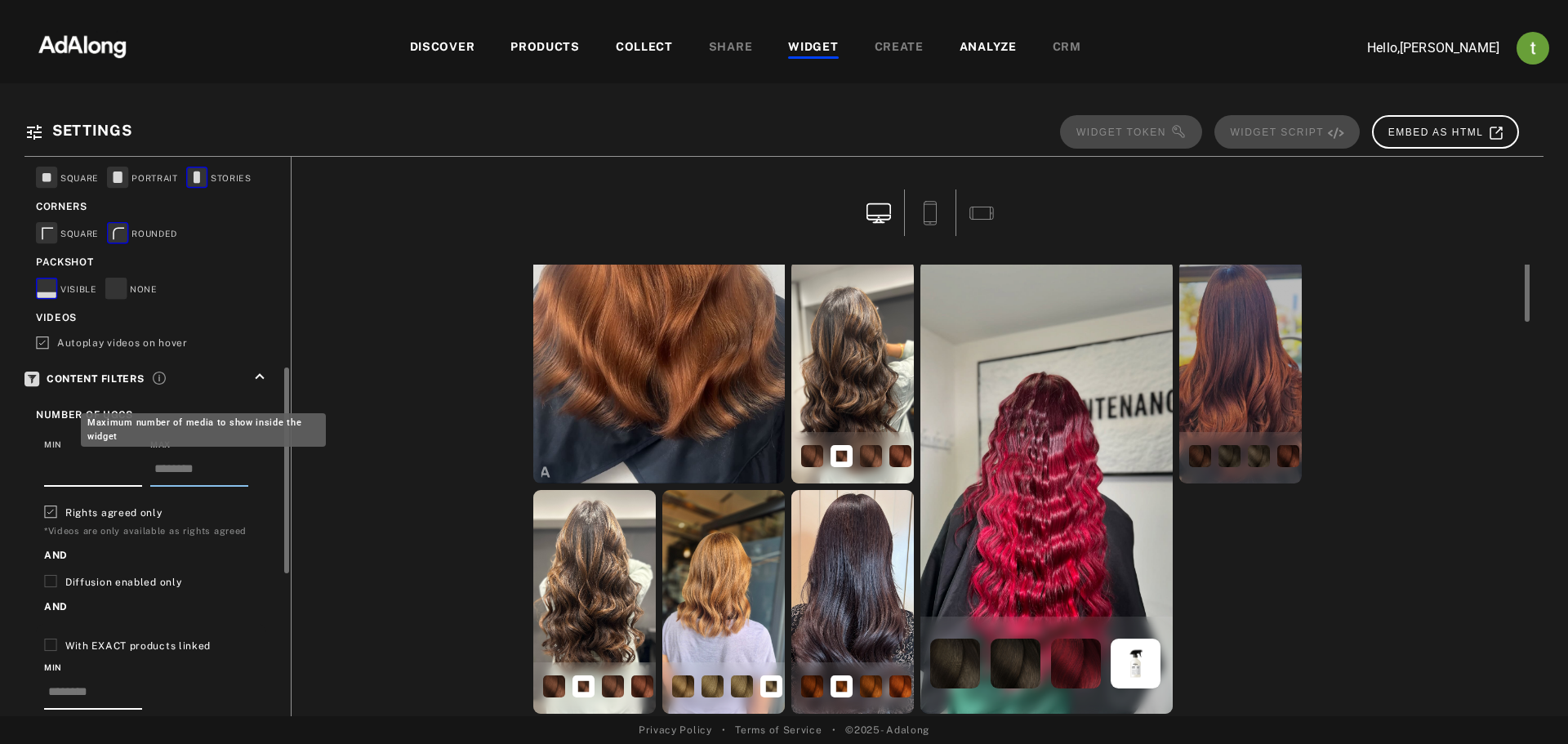
type input "**"
click at [238, 461] on input "**" at bounding box center [199, 472] width 98 height 27
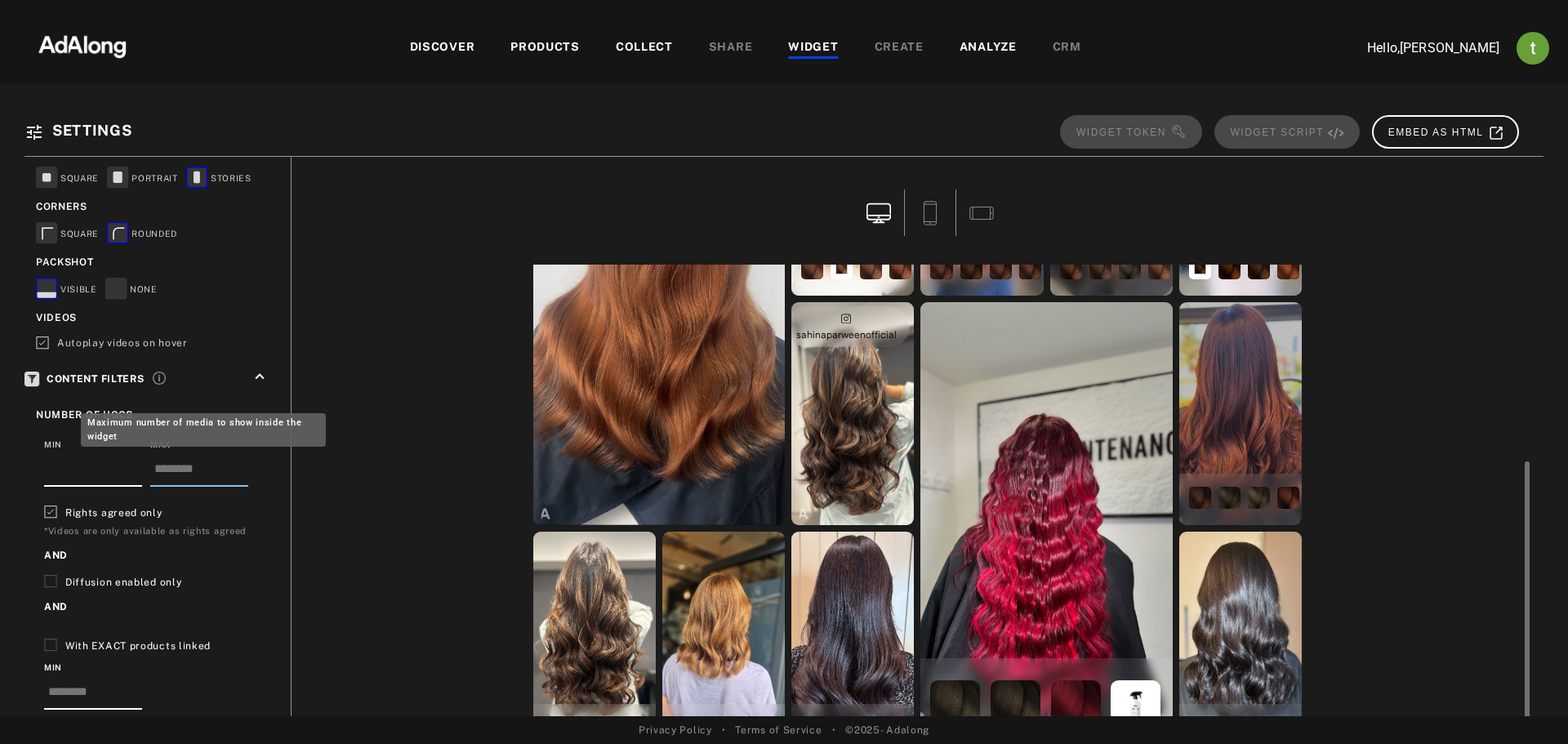
scroll to position [238, 0]
